Goal: Check status: Check status

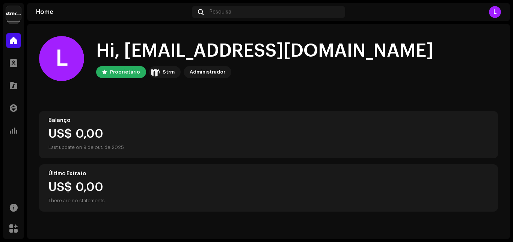
click at [17, 11] on img at bounding box center [13, 13] width 15 height 15
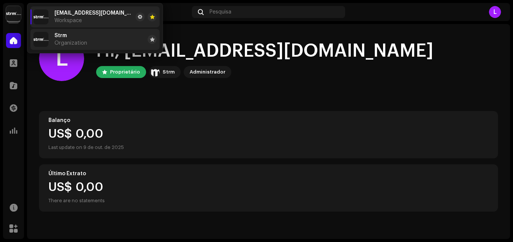
click at [61, 39] on div "Strm Organization" at bounding box center [70, 40] width 33 height 14
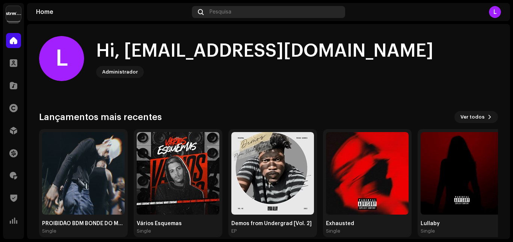
click at [224, 12] on span "Pesquisa" at bounding box center [221, 12] width 22 height 6
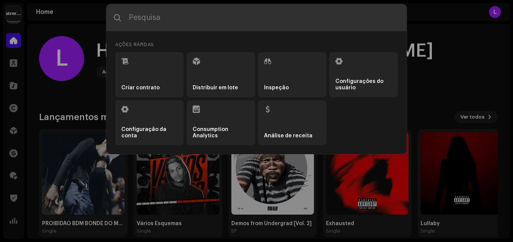
click at [188, 19] on input "text" at bounding box center [256, 17] width 301 height 27
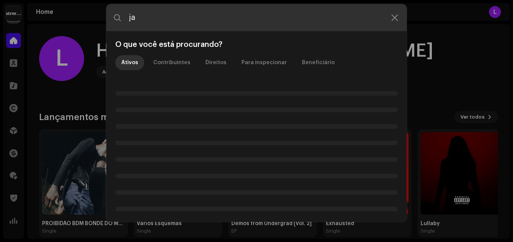
type input "j"
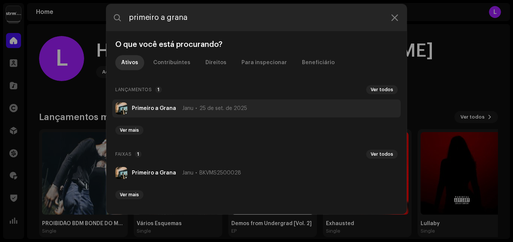
type input "primeiro a grana"
click at [169, 108] on strong "Primeiro a Grana" at bounding box center [154, 109] width 44 height 6
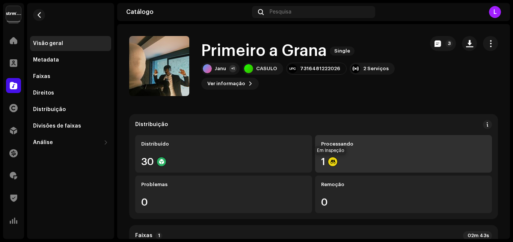
click at [334, 164] on div at bounding box center [332, 161] width 9 height 9
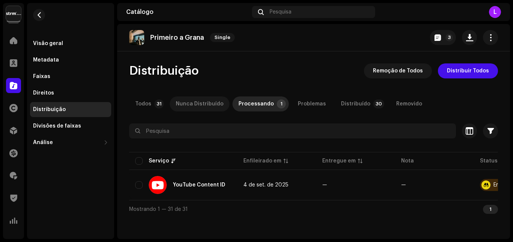
click at [198, 101] on div "Nunca Distribuído" at bounding box center [200, 104] width 48 height 15
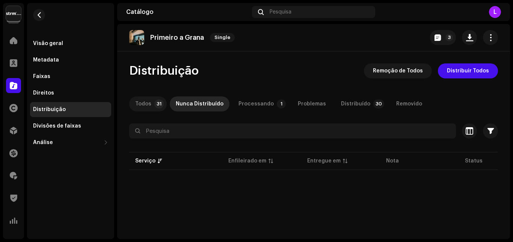
click at [138, 104] on div "Todos" at bounding box center [143, 104] width 16 height 15
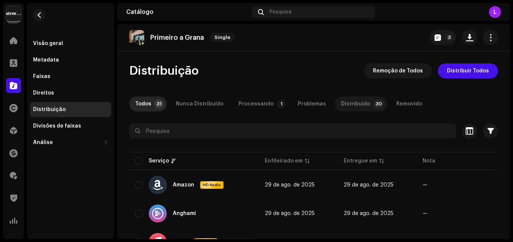
click at [344, 104] on div "Distribuído" at bounding box center [355, 104] width 29 height 15
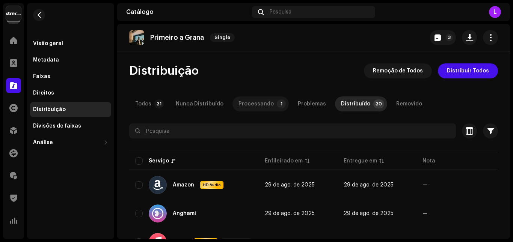
click at [252, 105] on div "Processando" at bounding box center [256, 104] width 35 height 15
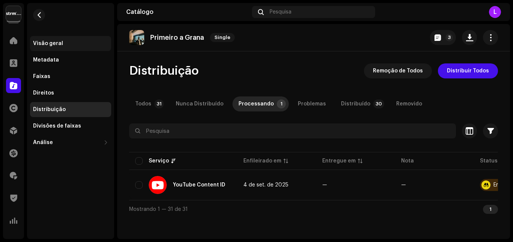
click at [45, 36] on div "Visão geral" at bounding box center [70, 43] width 81 height 15
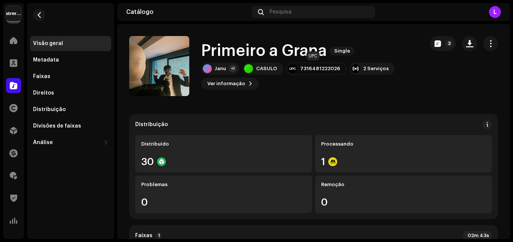
click at [322, 69] on div "7316481222026" at bounding box center [320, 69] width 40 height 6
copy div "7316481222026"
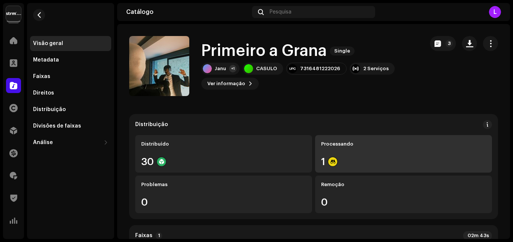
click at [341, 156] on div "Processando 1" at bounding box center [403, 154] width 177 height 38
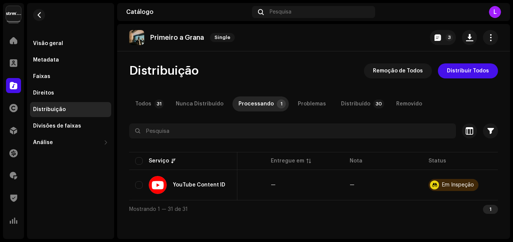
scroll to position [0, 52]
